Goal: Complete application form: Complete application form

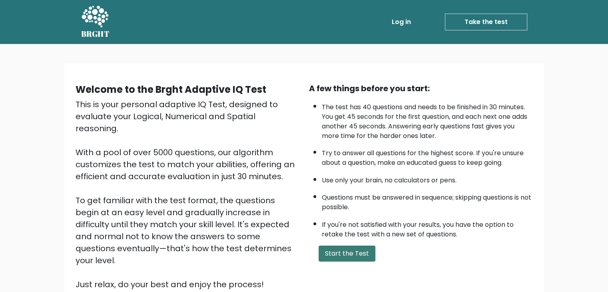
click at [342, 253] on button "Start the Test" at bounding box center [346, 253] width 57 height 16
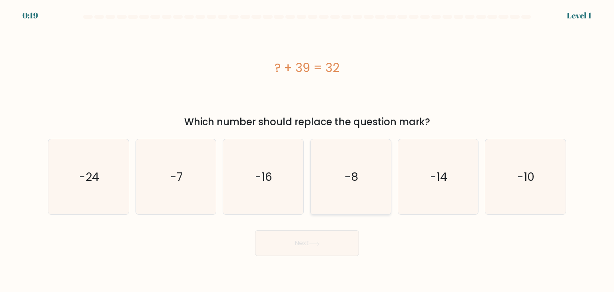
click at [348, 187] on icon "-8" at bounding box center [350, 176] width 75 height 75
click at [307, 150] on input "d. -8" at bounding box center [307, 148] width 0 height 4
radio input "true"
click at [296, 239] on button "Next" at bounding box center [307, 243] width 104 height 26
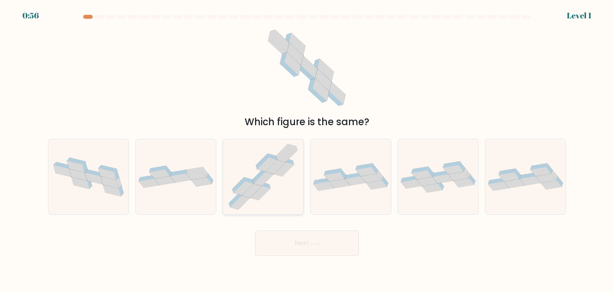
click at [275, 178] on icon at bounding box center [263, 176] width 79 height 75
click at [307, 150] on input "c." at bounding box center [307, 148] width 0 height 4
radio input "true"
click at [294, 241] on button "Next" at bounding box center [307, 243] width 104 height 26
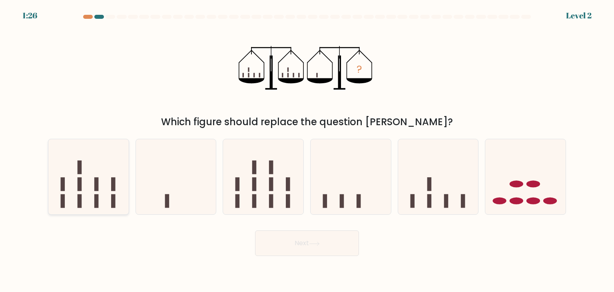
click at [99, 190] on icon at bounding box center [88, 176] width 80 height 66
click at [307, 150] on input "a." at bounding box center [307, 148] width 0 height 4
radio input "true"
click at [283, 235] on button "Next" at bounding box center [307, 243] width 104 height 26
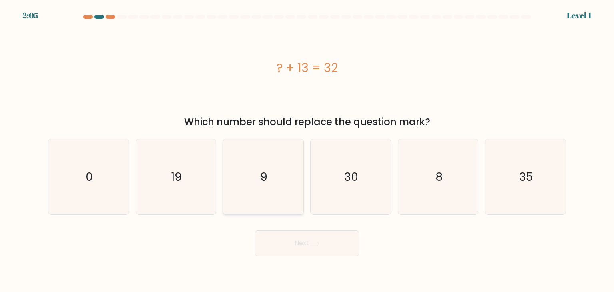
click at [267, 140] on icon "9" at bounding box center [262, 176] width 75 height 75
click at [307, 146] on input "c. 9" at bounding box center [307, 148] width 0 height 4
radio input "true"
click at [292, 245] on button "Next" at bounding box center [307, 243] width 104 height 26
click at [182, 188] on icon "19" at bounding box center [175, 176] width 75 height 75
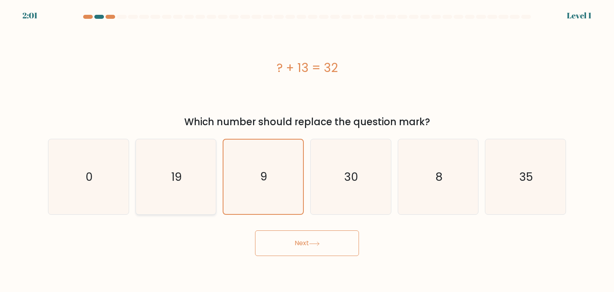
click at [307, 150] on input "b. 19" at bounding box center [307, 148] width 0 height 4
radio input "true"
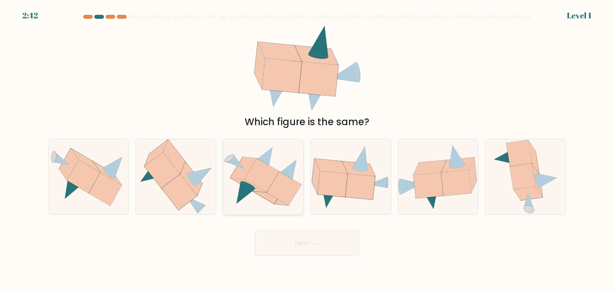
click at [248, 157] on icon at bounding box center [263, 177] width 80 height 68
click at [307, 150] on input "c." at bounding box center [307, 148] width 0 height 4
radio input "true"
click at [296, 249] on button "Next" at bounding box center [307, 243] width 104 height 26
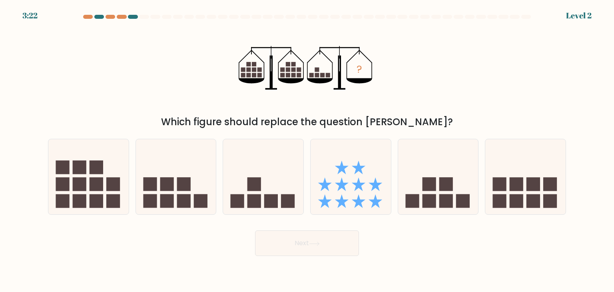
click at [296, 249] on button "Next" at bounding box center [307, 243] width 104 height 26
drag, startPoint x: 259, startPoint y: 82, endPoint x: 297, endPoint y: 68, distance: 40.3
click at [297, 68] on g at bounding box center [271, 68] width 65 height 44
click at [84, 199] on rect at bounding box center [80, 201] width 14 height 14
click at [307, 150] on input "a." at bounding box center [307, 148] width 0 height 4
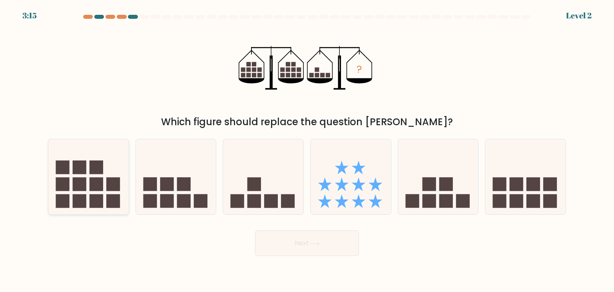
radio input "true"
click at [88, 184] on icon at bounding box center [89, 177] width 80 height 66
click at [307, 150] on input "a." at bounding box center [307, 148] width 0 height 4
click at [302, 251] on button "Next" at bounding box center [307, 243] width 104 height 26
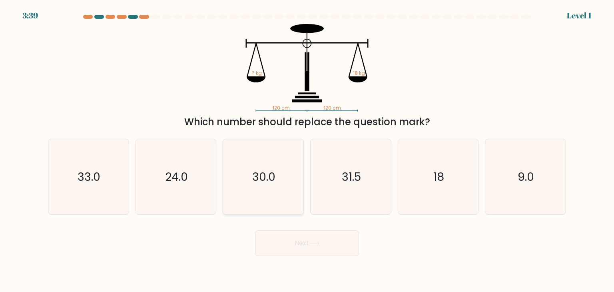
click at [278, 167] on icon "30.0" at bounding box center [262, 176] width 75 height 75
click at [307, 150] on input "c. 30.0" at bounding box center [307, 148] width 0 height 4
radio input "true"
click at [302, 251] on button "Next" at bounding box center [307, 243] width 104 height 26
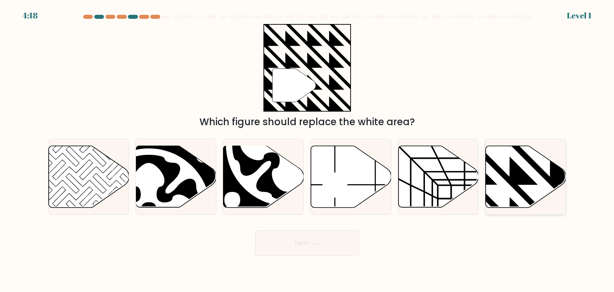
click at [499, 208] on div at bounding box center [525, 177] width 81 height 76
click at [307, 150] on input "f." at bounding box center [307, 148] width 0 height 4
radio input "true"
click at [341, 242] on button "Next" at bounding box center [307, 243] width 104 height 26
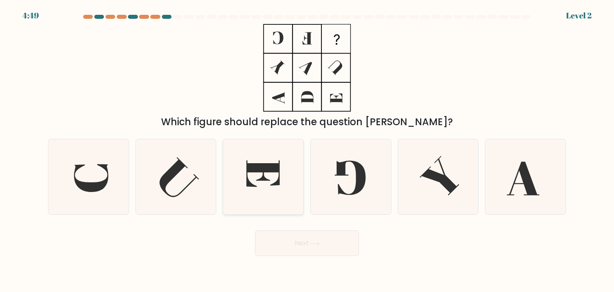
click at [270, 188] on icon at bounding box center [262, 176] width 75 height 75
click at [307, 150] on input "c." at bounding box center [307, 148] width 0 height 4
radio input "true"
click at [338, 180] on icon at bounding box center [350, 176] width 75 height 75
click at [307, 150] on input "d." at bounding box center [307, 148] width 0 height 4
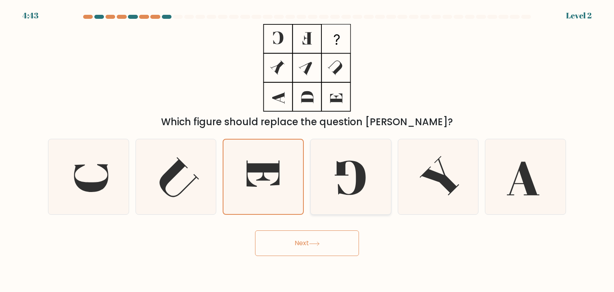
radio input "true"
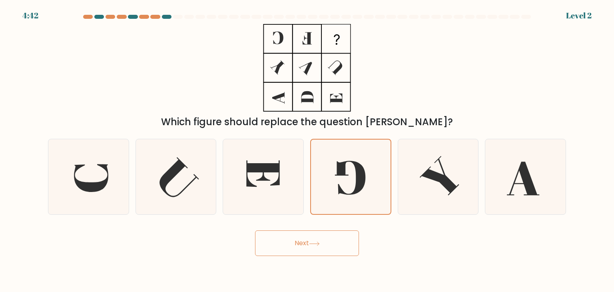
click at [296, 256] on body "4:42 Level 2" at bounding box center [307, 146] width 614 height 292
click at [277, 245] on button "Next" at bounding box center [307, 243] width 104 height 26
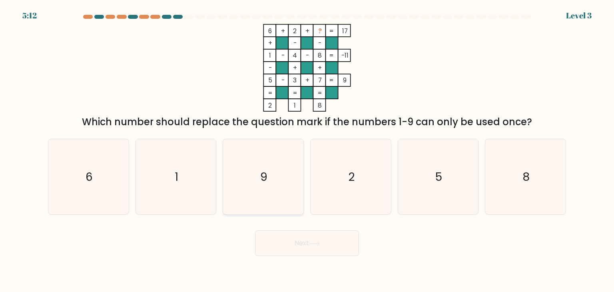
click at [263, 167] on icon "9" at bounding box center [262, 176] width 75 height 75
click at [307, 150] on input "c. 9" at bounding box center [307, 148] width 0 height 4
radio input "true"
click at [282, 239] on button "Next" at bounding box center [307, 243] width 104 height 26
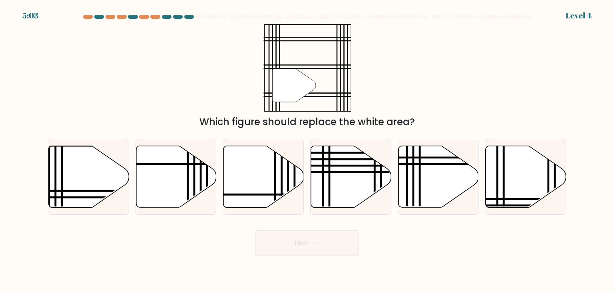
click at [321, 240] on button "Next" at bounding box center [307, 243] width 104 height 26
click at [193, 68] on div "" Which figure should replace the white area?" at bounding box center [306, 76] width 527 height 105
click at [96, 163] on icon at bounding box center [89, 177] width 80 height 62
click at [307, 150] on input "a." at bounding box center [307, 148] width 0 height 4
radio input "true"
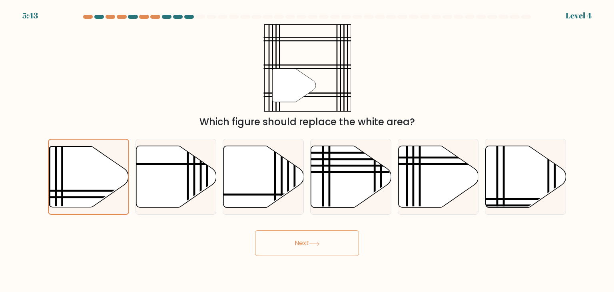
click at [289, 241] on button "Next" at bounding box center [307, 243] width 104 height 26
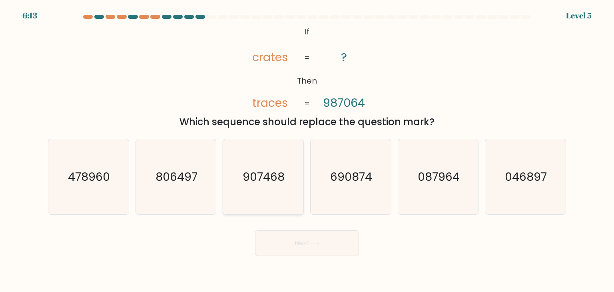
click at [268, 181] on text "907468" at bounding box center [264, 177] width 42 height 16
click at [307, 150] on input "c. 907468" at bounding box center [307, 148] width 0 height 4
radio input "true"
click at [278, 248] on button "Next" at bounding box center [307, 243] width 104 height 26
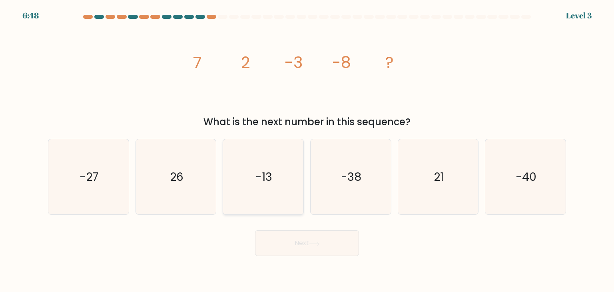
click at [231, 173] on icon "-13" at bounding box center [262, 176] width 75 height 75
click at [307, 150] on input "c. -13" at bounding box center [307, 148] width 0 height 4
radio input "true"
click at [309, 250] on button "Next" at bounding box center [307, 243] width 104 height 26
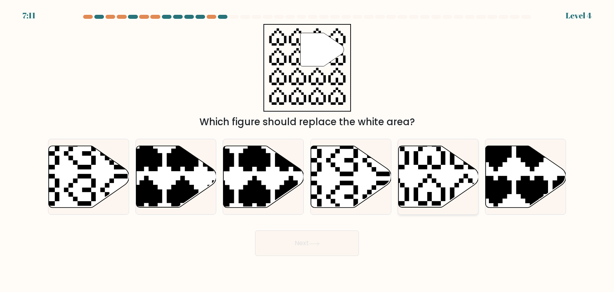
click at [420, 166] on icon at bounding box center [410, 207] width 141 height 141
click at [307, 150] on input "e." at bounding box center [307, 148] width 0 height 4
radio input "true"
click at [323, 235] on button "Next" at bounding box center [307, 243] width 104 height 26
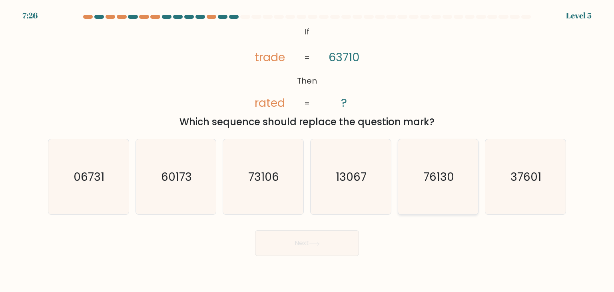
click at [427, 179] on text "76130" at bounding box center [438, 177] width 31 height 16
click at [307, 150] on input "e. 76130" at bounding box center [307, 148] width 0 height 4
radio input "true"
click at [278, 239] on button "Next" at bounding box center [307, 243] width 104 height 26
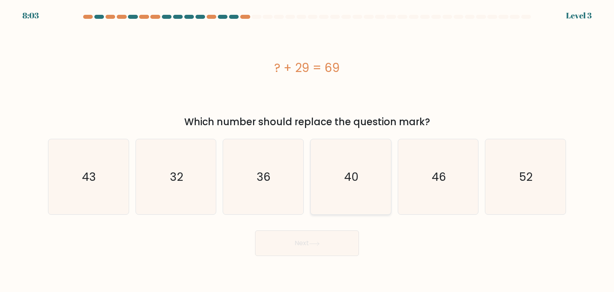
click at [387, 191] on icon "40" at bounding box center [350, 176] width 75 height 75
click at [307, 150] on input "d. 40" at bounding box center [307, 148] width 0 height 4
radio input "true"
click at [310, 243] on icon at bounding box center [314, 243] width 11 height 4
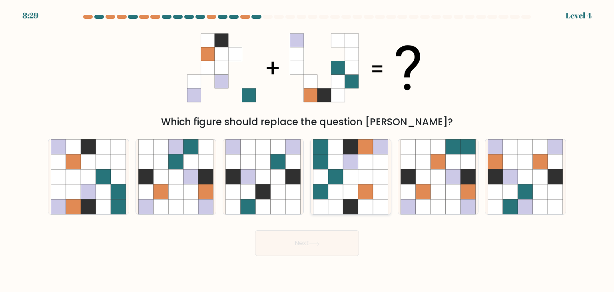
click at [362, 199] on icon at bounding box center [365, 206] width 15 height 15
click at [307, 150] on input "d." at bounding box center [307, 148] width 0 height 4
radio input "true"
click at [324, 248] on button "Next" at bounding box center [307, 243] width 104 height 26
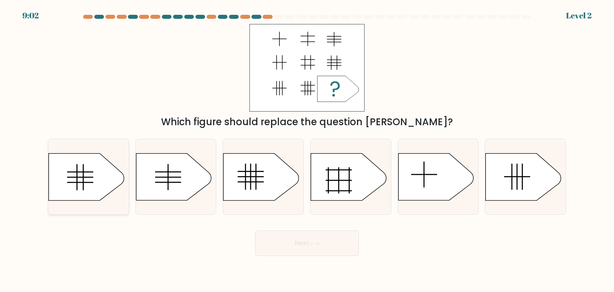
click at [94, 171] on icon at bounding box center [86, 176] width 75 height 47
click at [307, 150] on input "a." at bounding box center [307, 148] width 0 height 4
radio input "true"
click at [310, 251] on button "Next" at bounding box center [307, 243] width 104 height 26
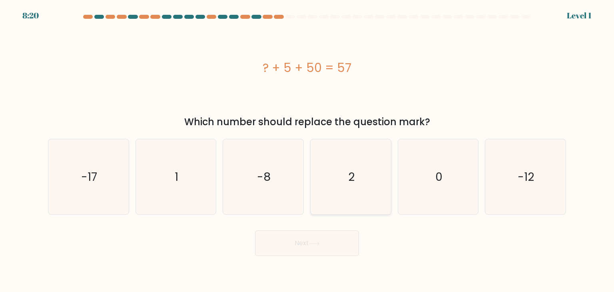
click at [340, 158] on icon "2" at bounding box center [350, 176] width 75 height 75
click at [307, 150] on input "d. 2" at bounding box center [307, 148] width 0 height 4
radio input "true"
click at [324, 250] on button "Next" at bounding box center [307, 243] width 104 height 26
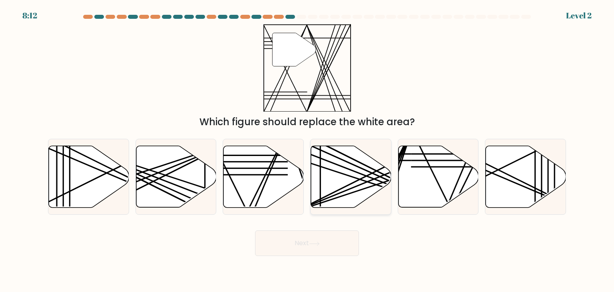
click at [333, 168] on icon at bounding box center [351, 177] width 80 height 62
click at [307, 150] on input "d." at bounding box center [307, 148] width 0 height 4
radio input "true"
click at [243, 193] on icon at bounding box center [263, 177] width 80 height 62
click at [307, 150] on input "c." at bounding box center [307, 148] width 0 height 4
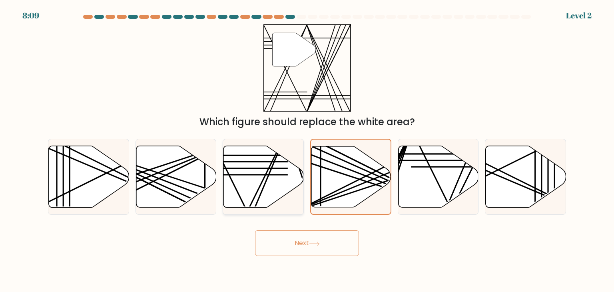
radio input "true"
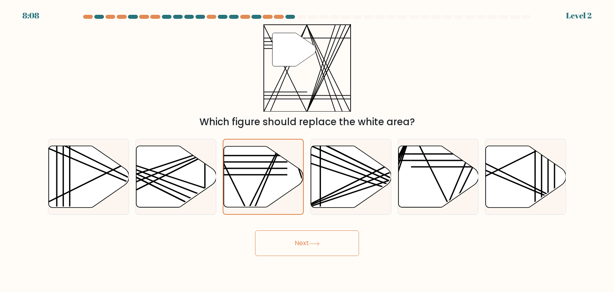
click at [294, 240] on button "Next" at bounding box center [307, 243] width 104 height 26
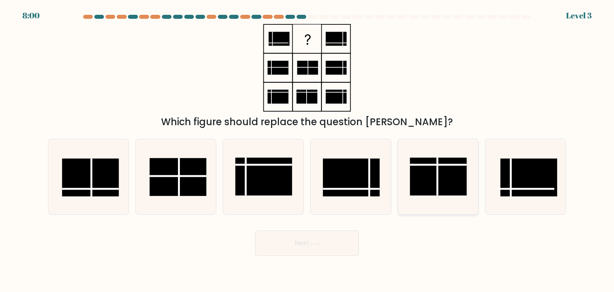
click at [422, 171] on rect at bounding box center [438, 176] width 57 height 38
click at [307, 150] on input "e." at bounding box center [307, 148] width 0 height 4
radio input "true"
click at [283, 246] on button "Next" at bounding box center [307, 243] width 104 height 26
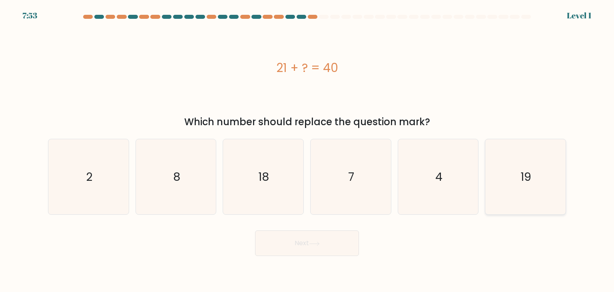
click at [508, 167] on icon "19" at bounding box center [524, 176] width 75 height 75
click at [307, 150] on input "f. 19" at bounding box center [307, 148] width 0 height 4
radio input "true"
click at [319, 254] on button "Next" at bounding box center [307, 243] width 104 height 26
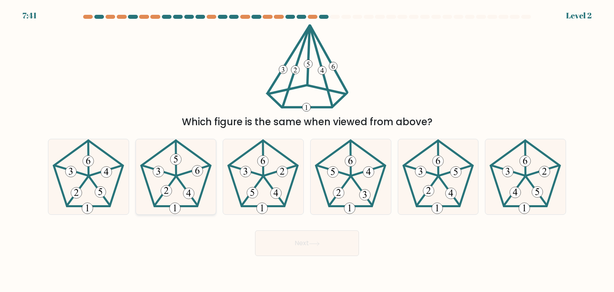
click at [181, 183] on 627 at bounding box center [187, 191] width 20 height 28
click at [307, 150] on input "b." at bounding box center [307, 148] width 0 height 4
radio input "true"
click at [297, 239] on button "Next" at bounding box center [307, 243] width 104 height 26
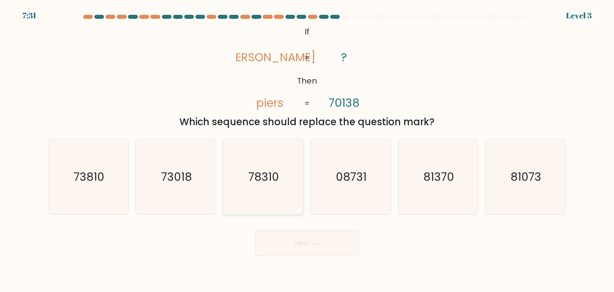
click at [252, 171] on text "78310" at bounding box center [264, 177] width 31 height 16
click at [307, 150] on input "c. 78310" at bounding box center [307, 148] width 0 height 4
radio input "true"
click at [316, 247] on button "Next" at bounding box center [307, 243] width 104 height 26
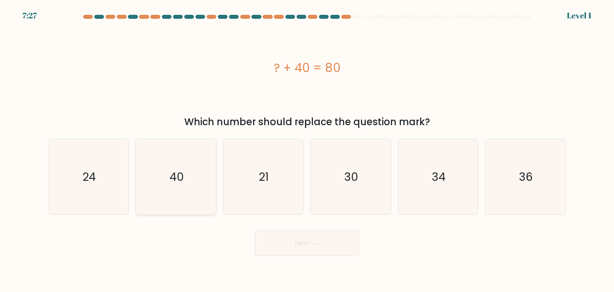
click at [191, 179] on icon "40" at bounding box center [175, 176] width 75 height 75
click at [307, 150] on input "b. 40" at bounding box center [307, 148] width 0 height 4
radio input "true"
click at [312, 253] on button "Next" at bounding box center [307, 243] width 104 height 26
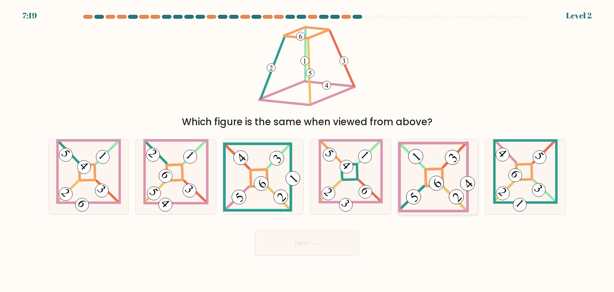
click at [426, 164] on icon at bounding box center [438, 177] width 80 height 72
click at [307, 150] on input "e." at bounding box center [307, 148] width 0 height 4
radio input "true"
click at [318, 245] on icon at bounding box center [314, 243] width 11 height 4
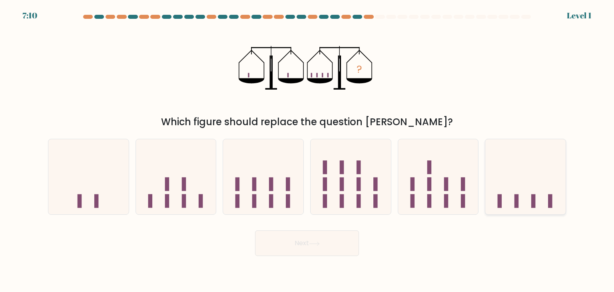
click at [523, 157] on icon at bounding box center [525, 176] width 80 height 66
click at [307, 150] on input "f." at bounding box center [307, 148] width 0 height 4
radio input "true"
click at [332, 244] on button "Next" at bounding box center [307, 243] width 104 height 26
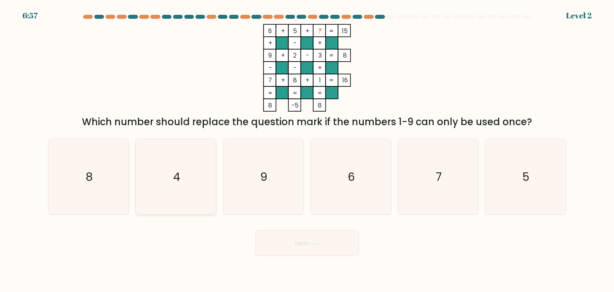
click at [196, 179] on icon "4" at bounding box center [175, 176] width 75 height 75
click at [307, 150] on input "b. 4" at bounding box center [307, 148] width 0 height 4
radio input "true"
click at [305, 240] on button "Next" at bounding box center [307, 243] width 104 height 26
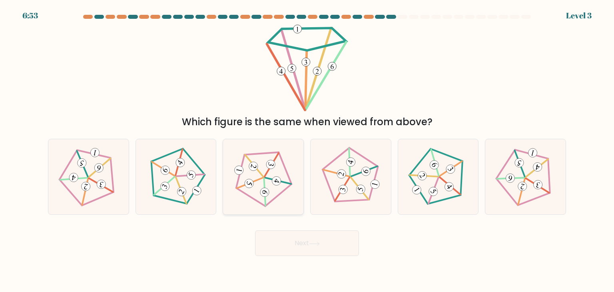
click at [277, 186] on icon at bounding box center [263, 177] width 60 height 60
click at [307, 150] on input "c." at bounding box center [307, 148] width 0 height 4
radio input "true"
click at [325, 247] on button "Next" at bounding box center [307, 243] width 104 height 26
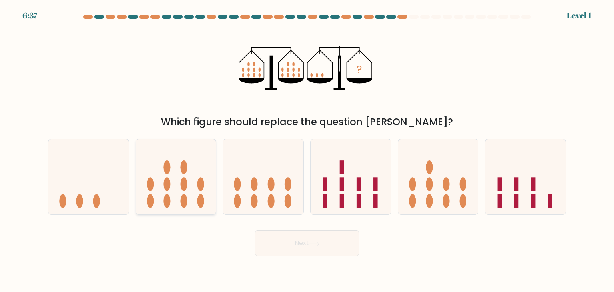
click at [182, 191] on icon at bounding box center [176, 176] width 80 height 66
click at [307, 150] on input "b." at bounding box center [307, 148] width 0 height 4
radio input "true"
click at [252, 202] on ellipse at bounding box center [254, 201] width 7 height 14
click at [307, 150] on input "c." at bounding box center [307, 148] width 0 height 4
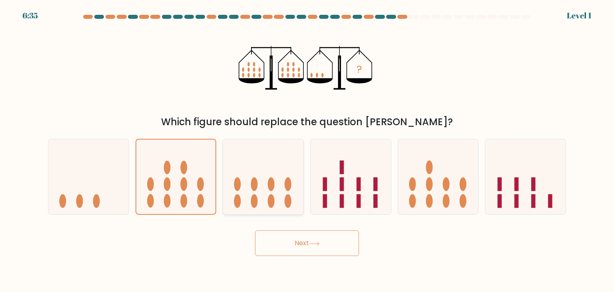
radio input "true"
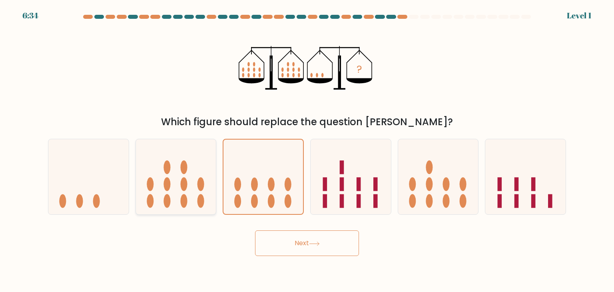
click at [183, 191] on icon at bounding box center [176, 176] width 80 height 66
click at [307, 150] on input "b." at bounding box center [307, 148] width 0 height 4
radio input "true"
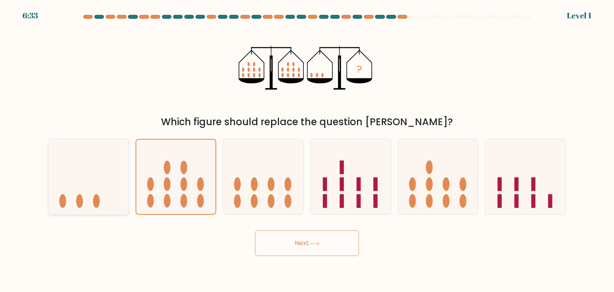
click at [123, 188] on icon at bounding box center [88, 176] width 80 height 66
click at [307, 150] on input "a." at bounding box center [307, 148] width 0 height 4
radio input "true"
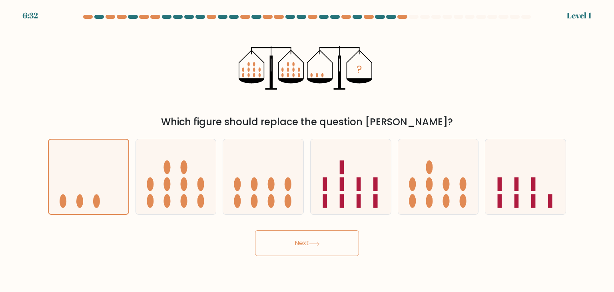
click at [275, 240] on button "Next" at bounding box center [307, 243] width 104 height 26
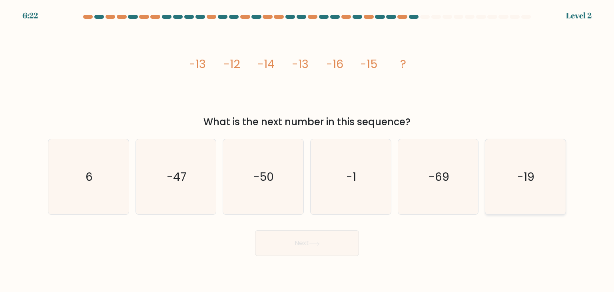
click at [521, 157] on icon "-19" at bounding box center [524, 176] width 75 height 75
click at [307, 150] on input "f. -19" at bounding box center [307, 148] width 0 height 4
radio input "true"
click at [279, 244] on button "Next" at bounding box center [307, 243] width 104 height 26
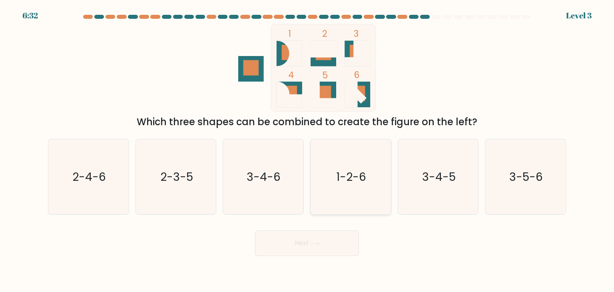
click at [333, 180] on icon "1-2-6" at bounding box center [350, 176] width 75 height 75
click at [307, 150] on input "d. 1-2-6" at bounding box center [307, 148] width 0 height 4
radio input "true"
click at [302, 245] on button "Next" at bounding box center [307, 243] width 104 height 26
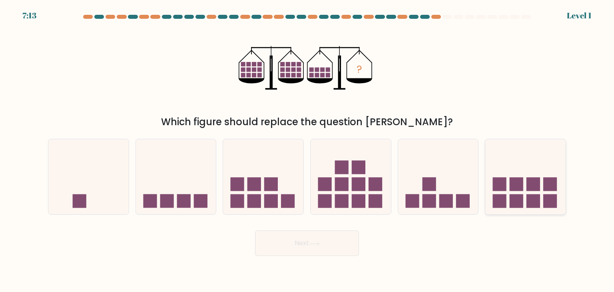
click at [504, 173] on icon at bounding box center [525, 176] width 80 height 66
click at [307, 150] on input "f." at bounding box center [307, 148] width 0 height 4
radio input "true"
click at [300, 243] on button "Next" at bounding box center [307, 243] width 104 height 26
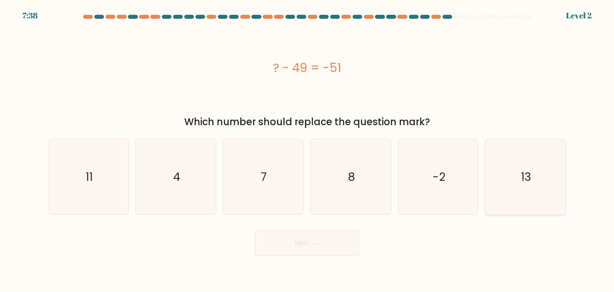
click at [517, 167] on icon "13" at bounding box center [524, 176] width 75 height 75
click at [307, 150] on input "f. 13" at bounding box center [307, 148] width 0 height 4
radio input "true"
click at [443, 177] on text "-2" at bounding box center [438, 177] width 13 height 16
click at [307, 150] on input "e. -2" at bounding box center [307, 148] width 0 height 4
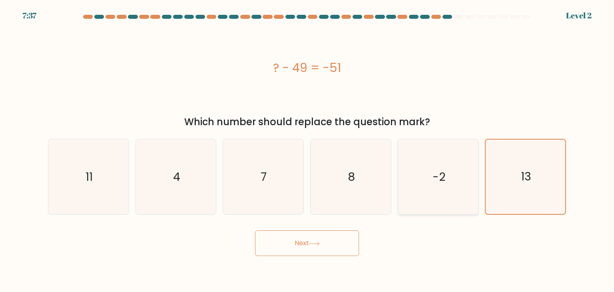
radio input "true"
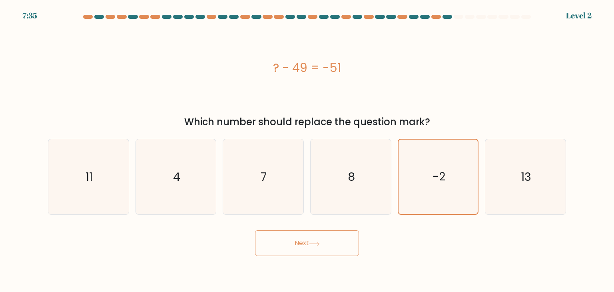
click at [285, 253] on button "Next" at bounding box center [307, 243] width 104 height 26
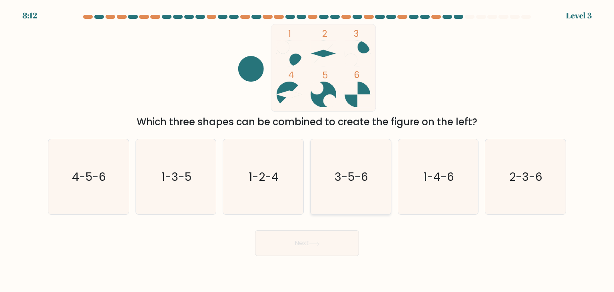
click at [371, 176] on icon "3-5-6" at bounding box center [350, 176] width 75 height 75
click at [307, 150] on input "d. 3-5-6" at bounding box center [307, 148] width 0 height 4
radio input "true"
click at [333, 237] on button "Next" at bounding box center [307, 243] width 104 height 26
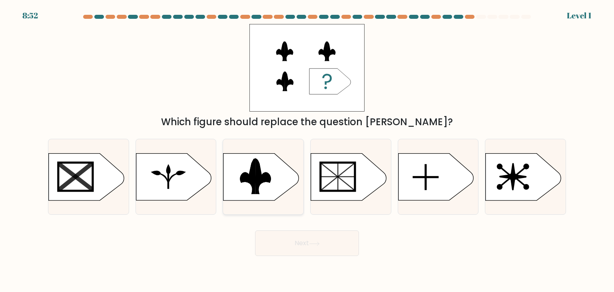
click at [276, 162] on rect at bounding box center [219, 152] width 209 height 159
click at [307, 150] on input "c." at bounding box center [307, 148] width 0 height 4
radio input "true"
click at [318, 248] on button "Next" at bounding box center [307, 243] width 104 height 26
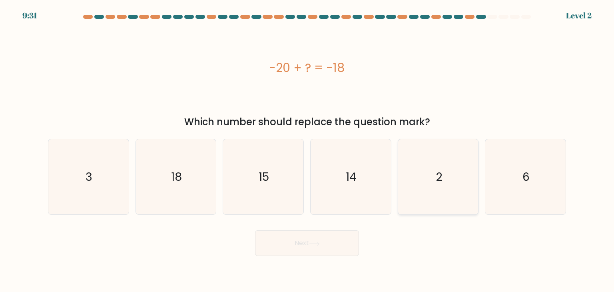
click at [452, 163] on icon "2" at bounding box center [437, 176] width 75 height 75
click at [307, 150] on input "e. 2" at bounding box center [307, 148] width 0 height 4
radio input "true"
click at [342, 234] on button "Next" at bounding box center [307, 243] width 104 height 26
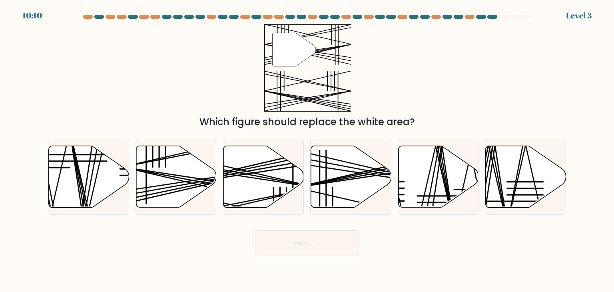
drag, startPoint x: 187, startPoint y: 169, endPoint x: 256, endPoint y: 104, distance: 95.0
drag, startPoint x: 256, startPoint y: 104, endPoint x: 193, endPoint y: 169, distance: 90.1
click at [193, 169] on icon at bounding box center [176, 177] width 80 height 62
click at [307, 150] on input "b." at bounding box center [307, 148] width 0 height 4
radio input "true"
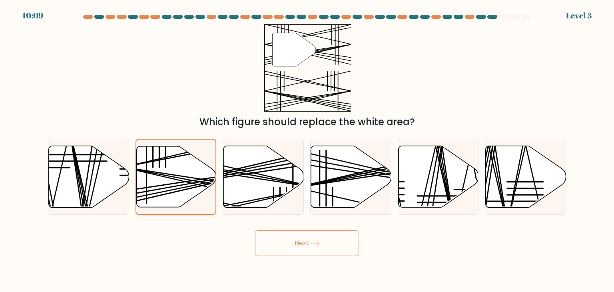
click at [193, 169] on icon at bounding box center [176, 176] width 80 height 61
click at [307, 150] on input "b." at bounding box center [307, 148] width 0 height 4
click at [295, 242] on button "Next" at bounding box center [307, 243] width 104 height 26
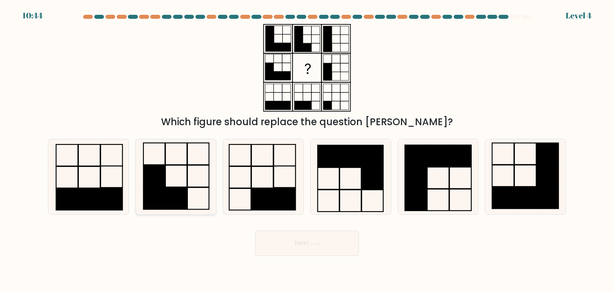
click at [172, 174] on icon at bounding box center [175, 176] width 75 height 75
click at [307, 150] on input "b." at bounding box center [307, 148] width 0 height 4
radio input "true"
click at [317, 240] on button "Next" at bounding box center [307, 243] width 104 height 26
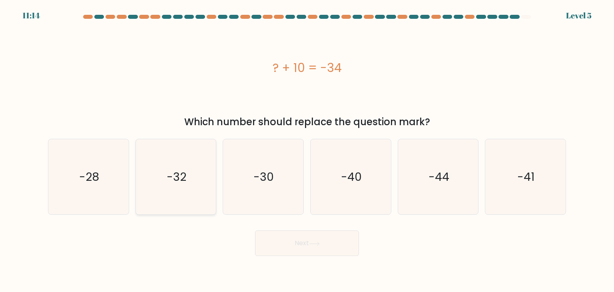
click at [177, 181] on text "-32" at bounding box center [177, 177] width 20 height 16
click at [307, 150] on input "b. -32" at bounding box center [307, 148] width 0 height 4
radio input "true"
click at [362, 178] on icon "-40" at bounding box center [350, 176] width 75 height 75
click at [307, 150] on input "d. -40" at bounding box center [307, 148] width 0 height 4
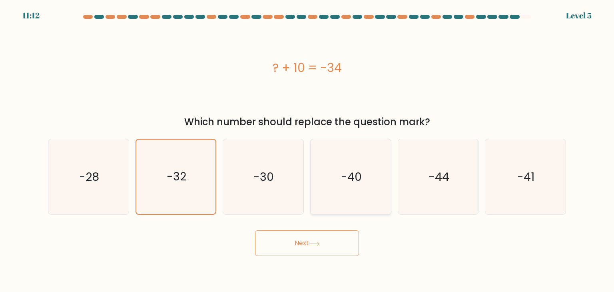
radio input "true"
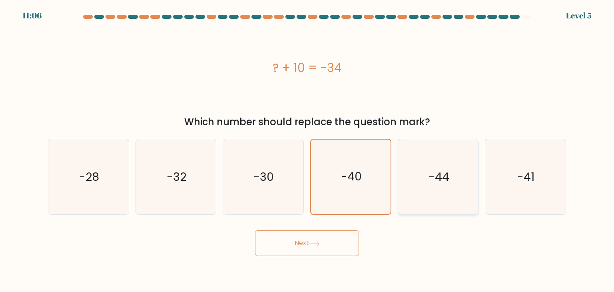
click at [422, 176] on icon "-44" at bounding box center [437, 176] width 75 height 75
click at [307, 150] on input "e. -44" at bounding box center [307, 148] width 0 height 4
radio input "true"
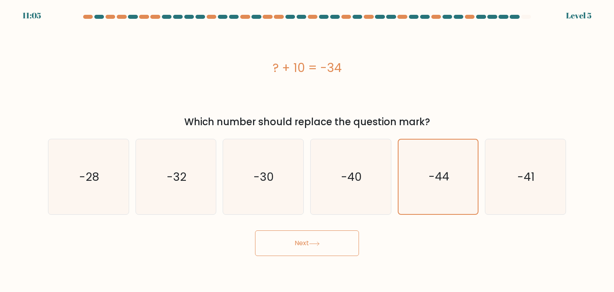
click at [318, 250] on button "Next" at bounding box center [307, 243] width 104 height 26
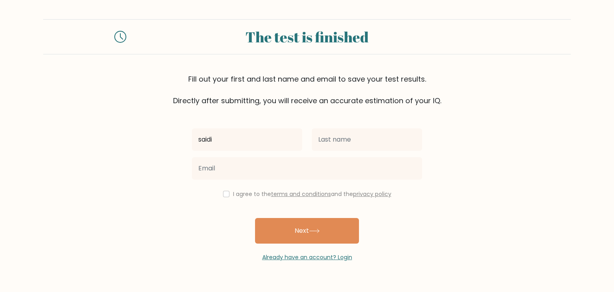
type input "saidi"
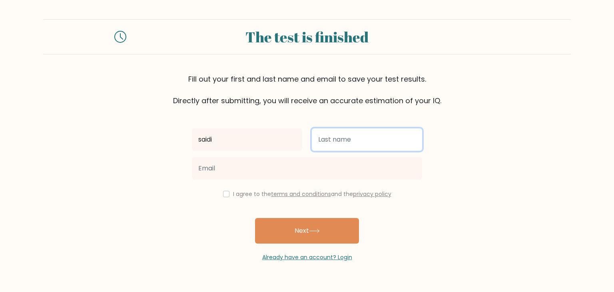
click at [326, 141] on input "text" at bounding box center [367, 139] width 110 height 22
type input "[PERSON_NAME]"
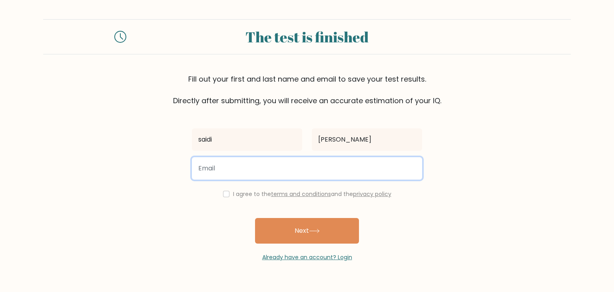
click at [277, 167] on input "email" at bounding box center [307, 168] width 230 height 22
type input "sarra.saidi@polytechnicien.tn"
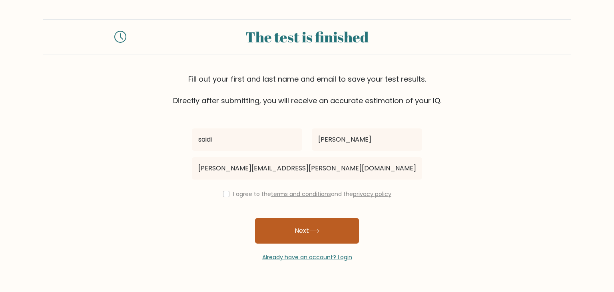
click at [288, 232] on button "Next" at bounding box center [307, 231] width 104 height 26
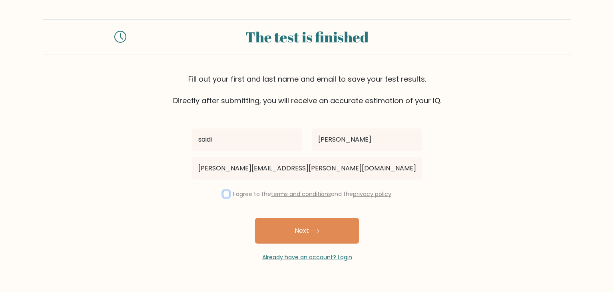
click at [223, 195] on input "checkbox" at bounding box center [226, 194] width 6 height 6
checkbox input "true"
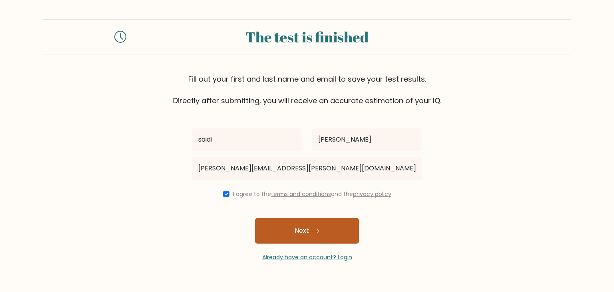
click at [301, 231] on button "Next" at bounding box center [307, 231] width 104 height 26
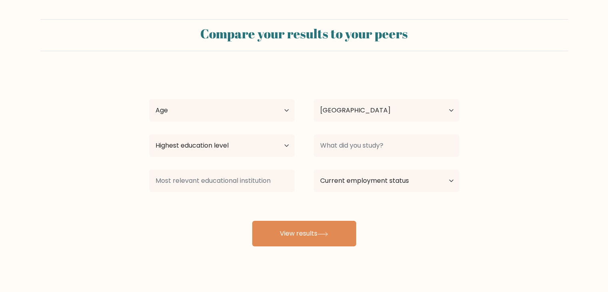
select select "TN"
click at [238, 115] on select "Age Under 18 years old 18-24 years old 25-34 years old 35-44 years old 45-54 ye…" at bounding box center [221, 110] width 145 height 22
select select "18_24"
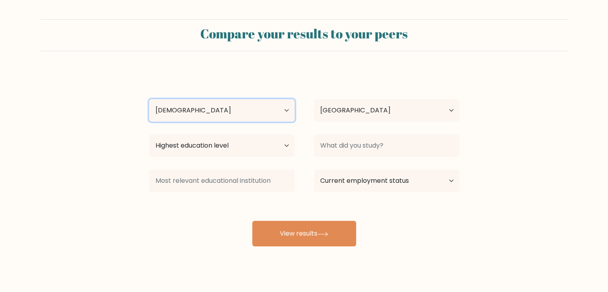
click at [149, 99] on select "Age Under 18 years old 18-24 years old 25-34 years old 35-44 years old 45-54 ye…" at bounding box center [221, 110] width 145 height 22
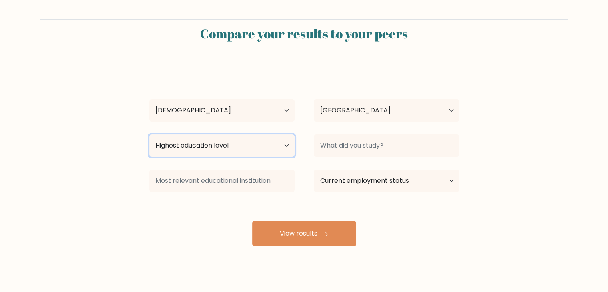
click at [221, 146] on select "Highest education level No schooling Primary Lower Secondary Upper Secondary Oc…" at bounding box center [221, 145] width 145 height 22
select select "bachelors_degree"
click at [149, 134] on select "Highest education level No schooling Primary Lower Secondary Upper Secondary Oc…" at bounding box center [221, 145] width 145 height 22
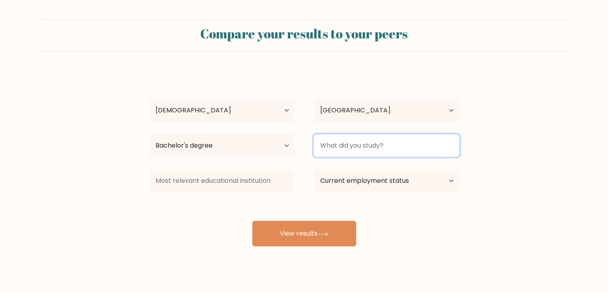
click at [361, 143] on input at bounding box center [386, 145] width 145 height 22
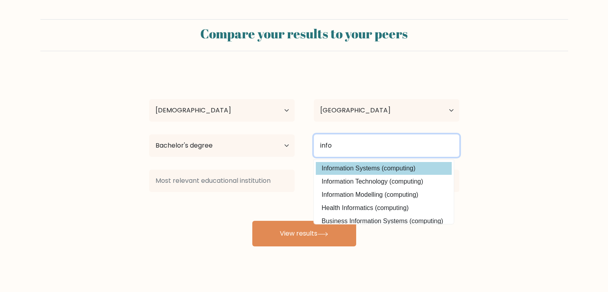
type input "info"
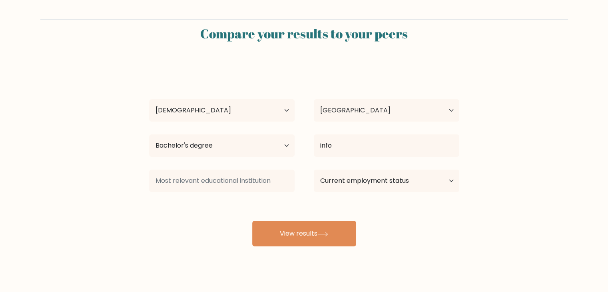
click at [374, 170] on div "saidi sarra Age Under 18 years old 18-24 years old 25-34 years old 35-44 years …" at bounding box center [304, 158] width 320 height 176
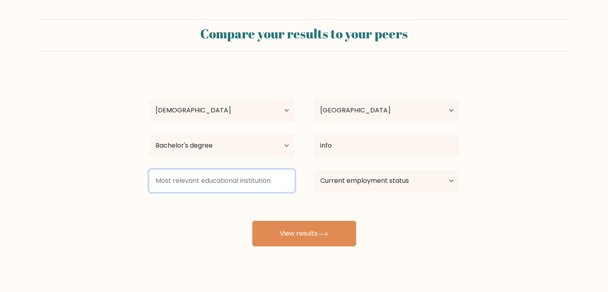
click at [248, 181] on input at bounding box center [221, 180] width 145 height 22
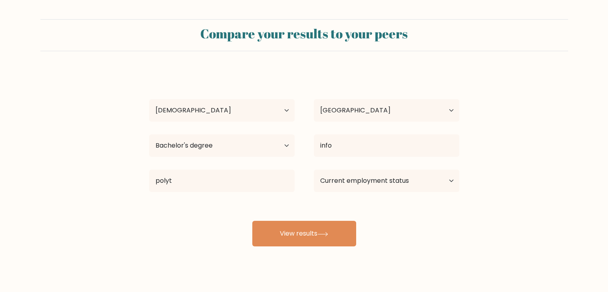
click at [243, 214] on div "saidi sarra Age Under 18 years old 18-24 years old 25-34 years old 35-44 years …" at bounding box center [304, 158] width 320 height 176
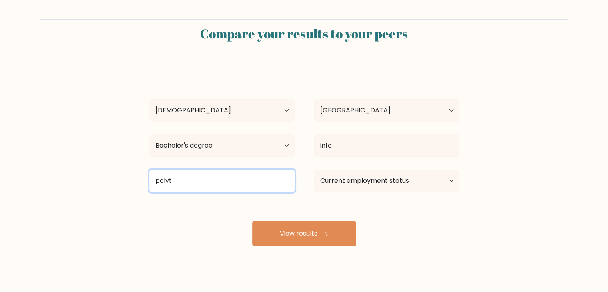
click at [240, 183] on input "polyt" at bounding box center [221, 180] width 145 height 22
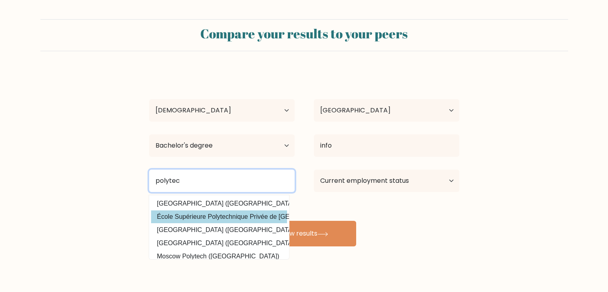
type input "polytec"
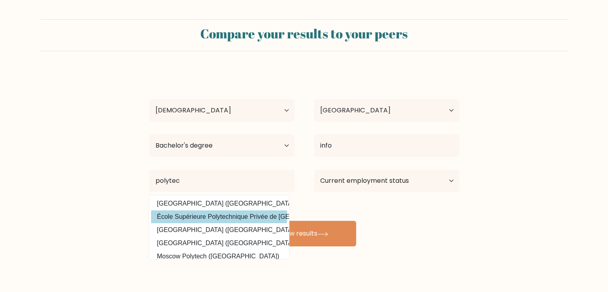
click at [256, 218] on div "saidi sarra Age Under 18 years old 18-24 years old 25-34 years old 35-44 years …" at bounding box center [304, 158] width 320 height 176
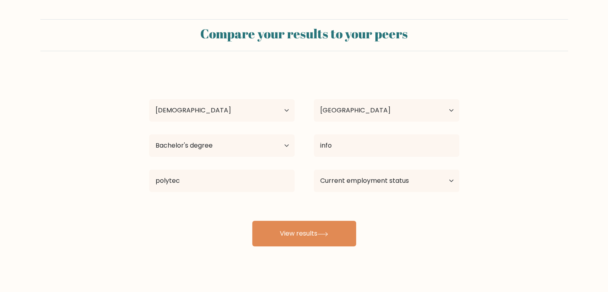
click at [256, 218] on div "saidi sarra Age Under 18 years old 18-24 years old 25-34 years old 35-44 years …" at bounding box center [304, 158] width 320 height 176
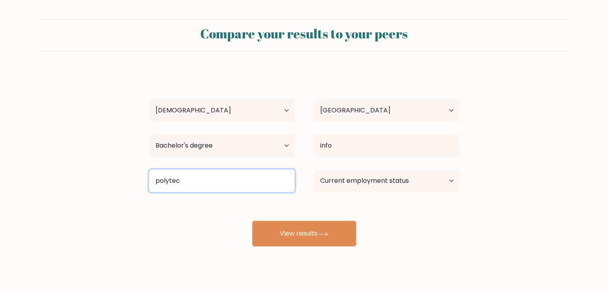
click at [277, 186] on input "polytec" at bounding box center [221, 180] width 145 height 22
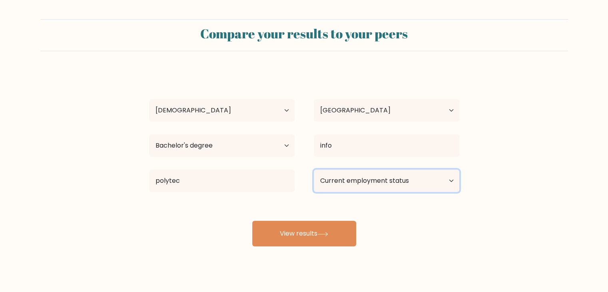
click at [359, 181] on select "Current employment status Employed Student Retired Other / prefer not to answer" at bounding box center [386, 180] width 145 height 22
select select "student"
click at [314, 169] on select "Current employment status Employed Student Retired Other / prefer not to answer" at bounding box center [386, 180] width 145 height 22
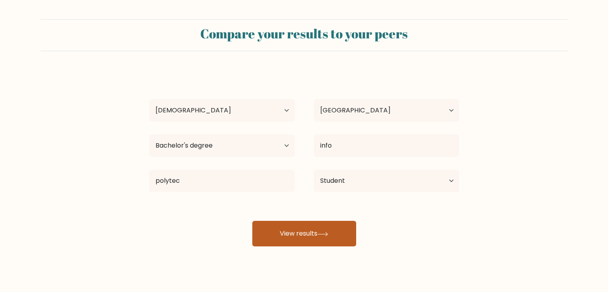
click at [300, 237] on button "View results" at bounding box center [304, 234] width 104 height 26
